Goal: Find specific page/section: Find specific page/section

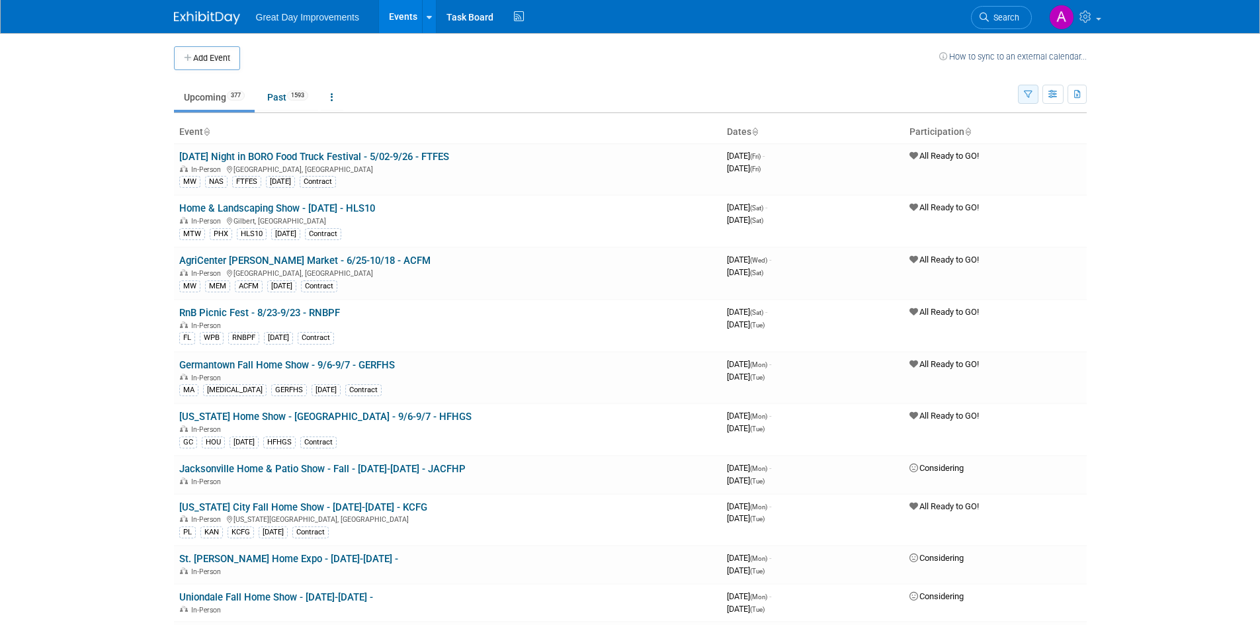
click at [1027, 93] on icon "button" at bounding box center [1028, 95] width 9 height 9
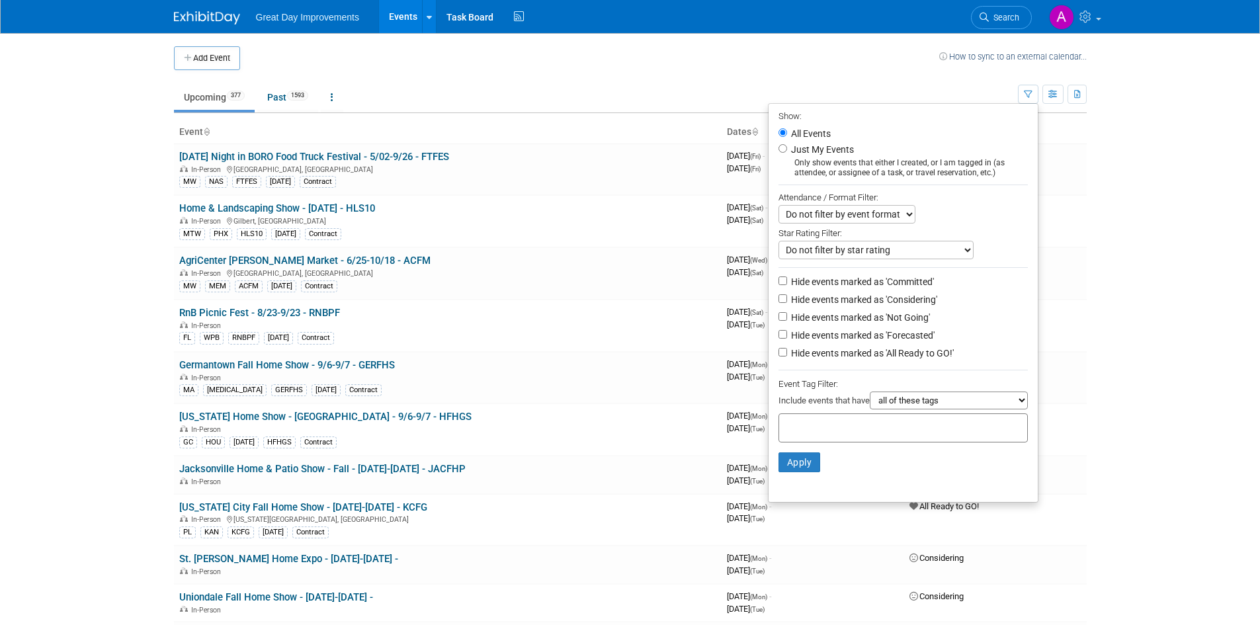
click at [838, 432] on input "text" at bounding box center [837, 425] width 106 height 13
type input "se"
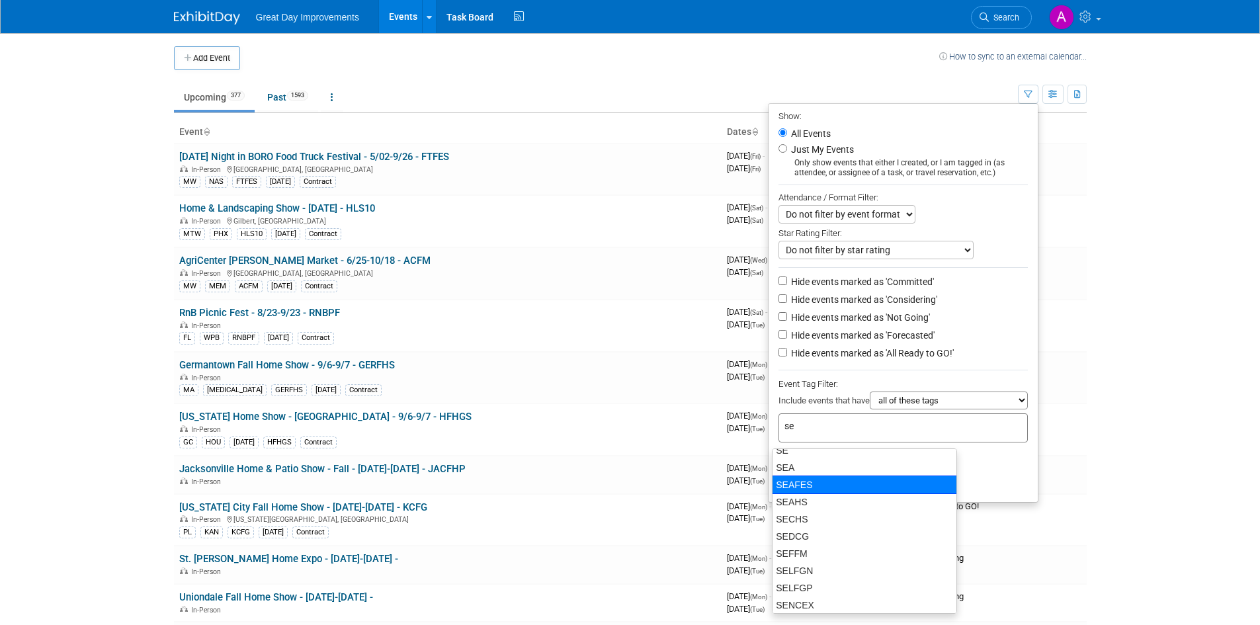
scroll to position [584, 0]
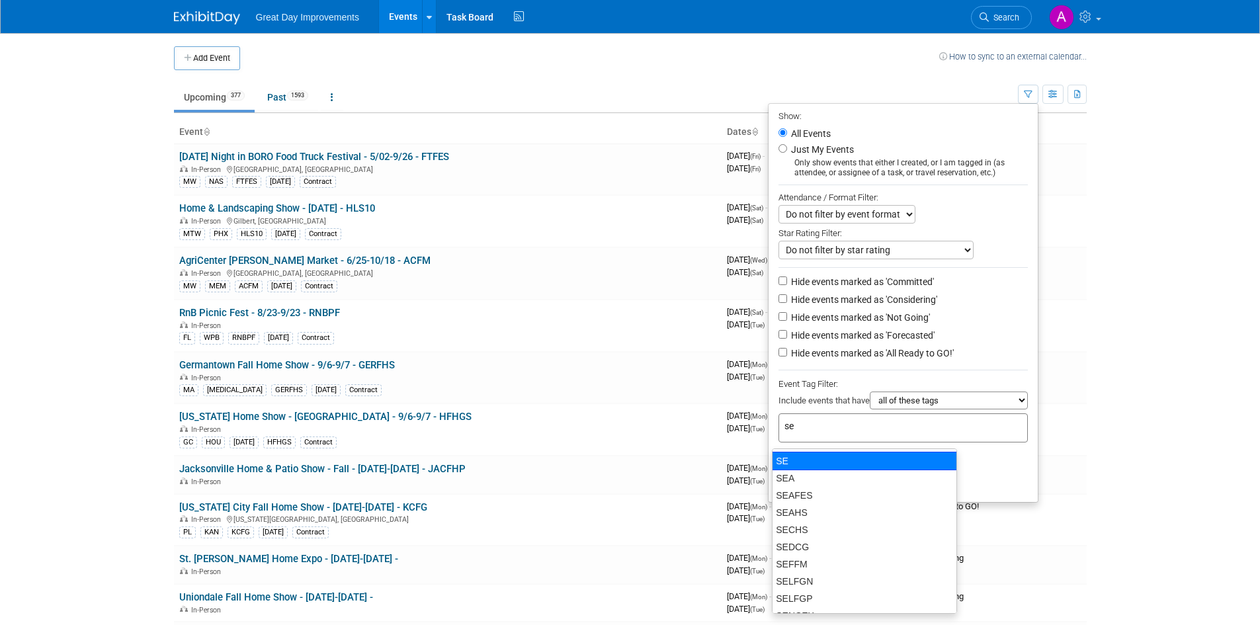
click at [809, 467] on div "SE" at bounding box center [864, 461] width 185 height 19
type input "SE"
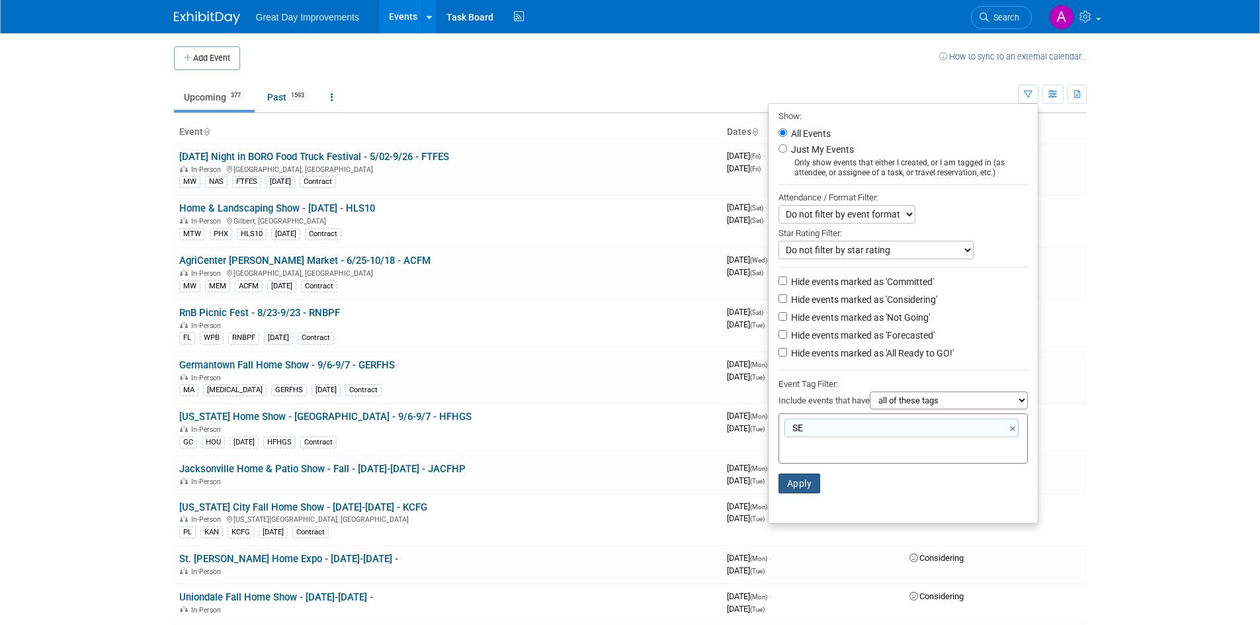
click at [796, 487] on button "Apply" at bounding box center [799, 483] width 42 height 20
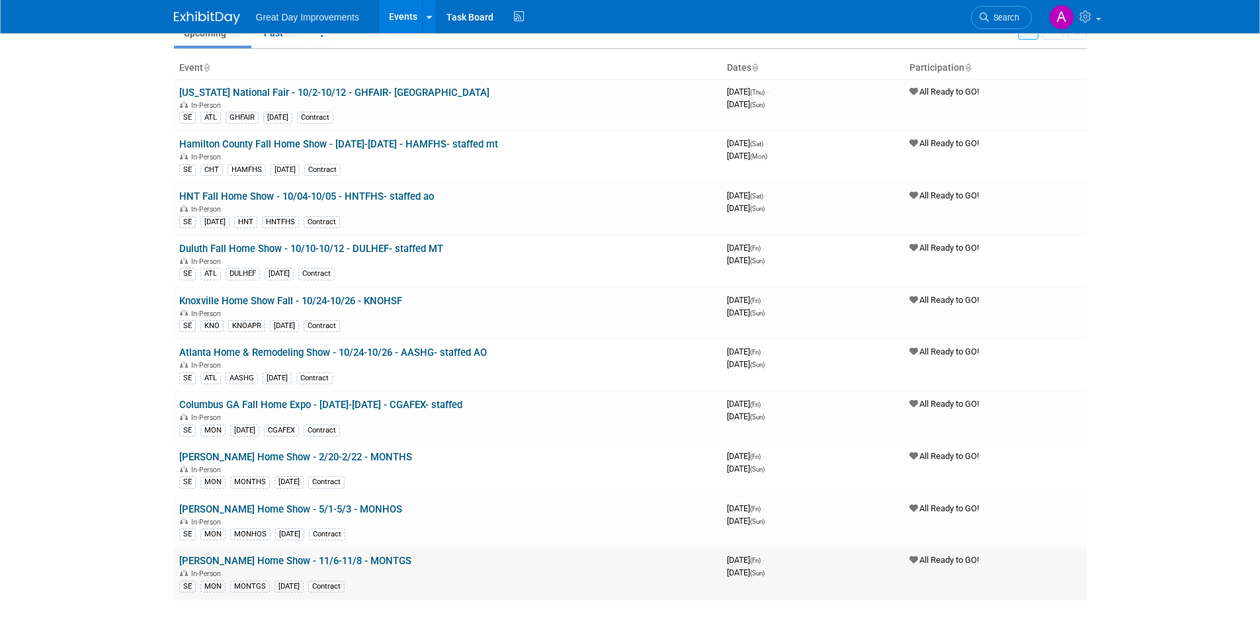
scroll to position [63, 0]
